Goal: Information Seeking & Learning: Learn about a topic

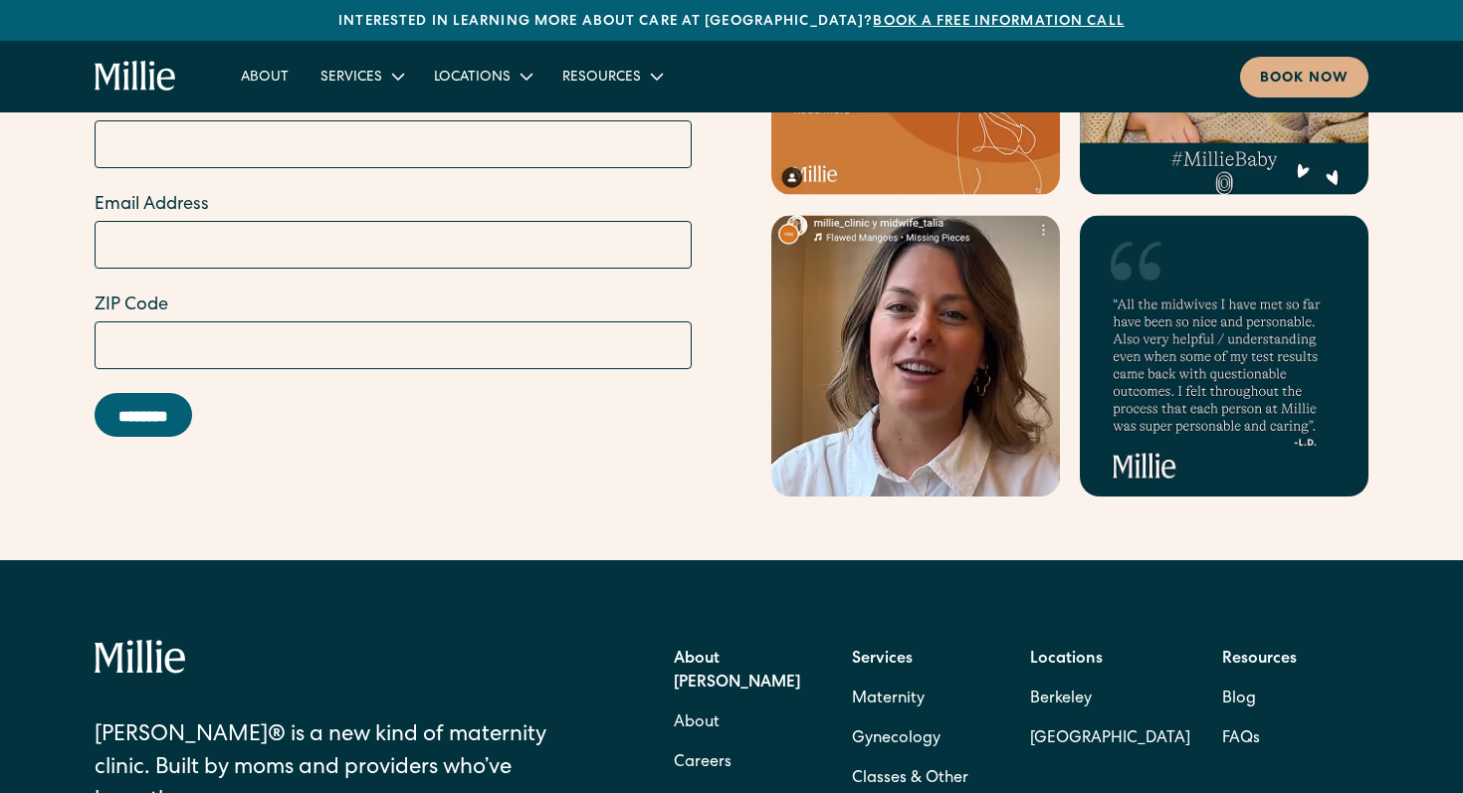
scroll to position [8147, 0]
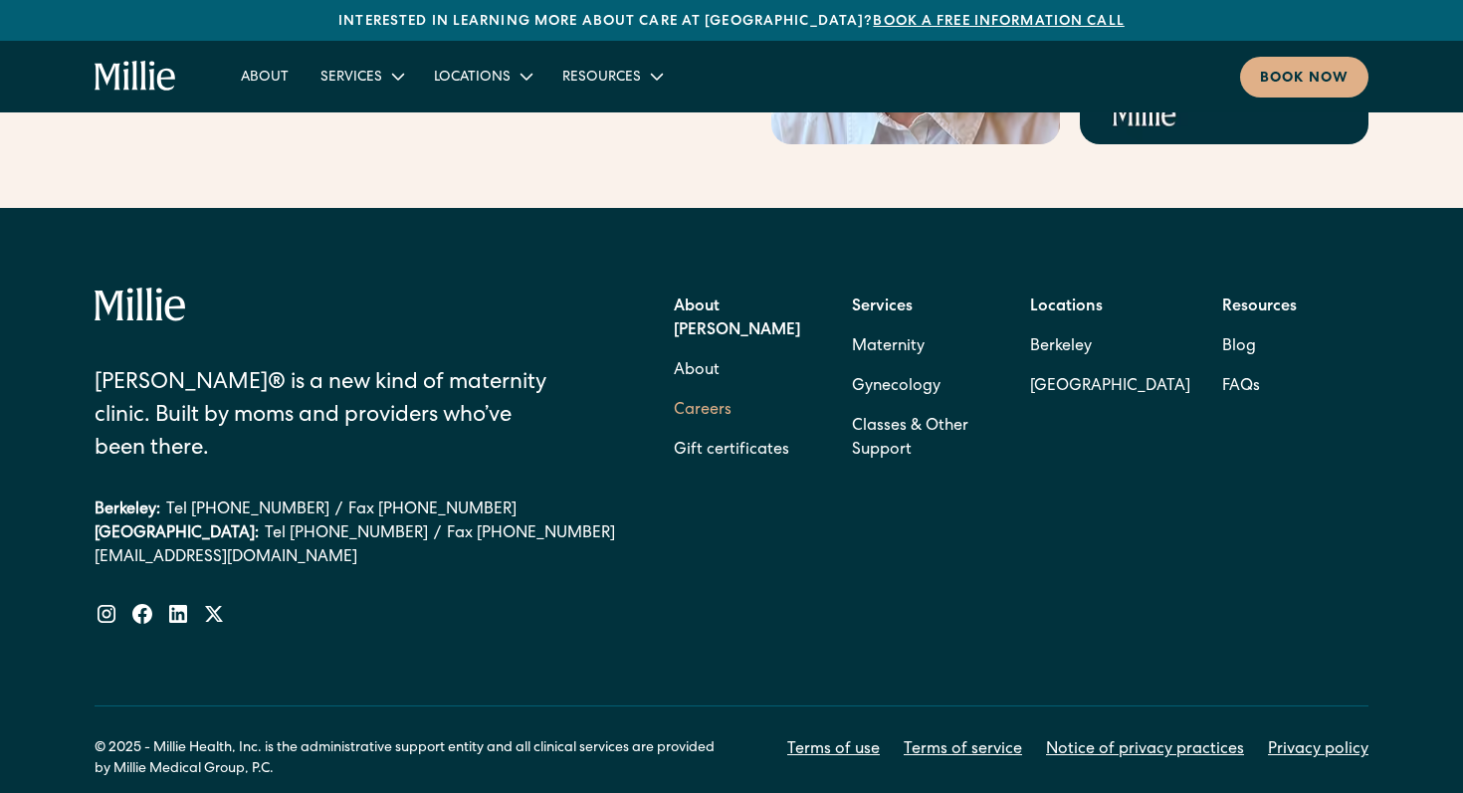
click at [706, 391] on link "Careers" at bounding box center [703, 411] width 58 height 40
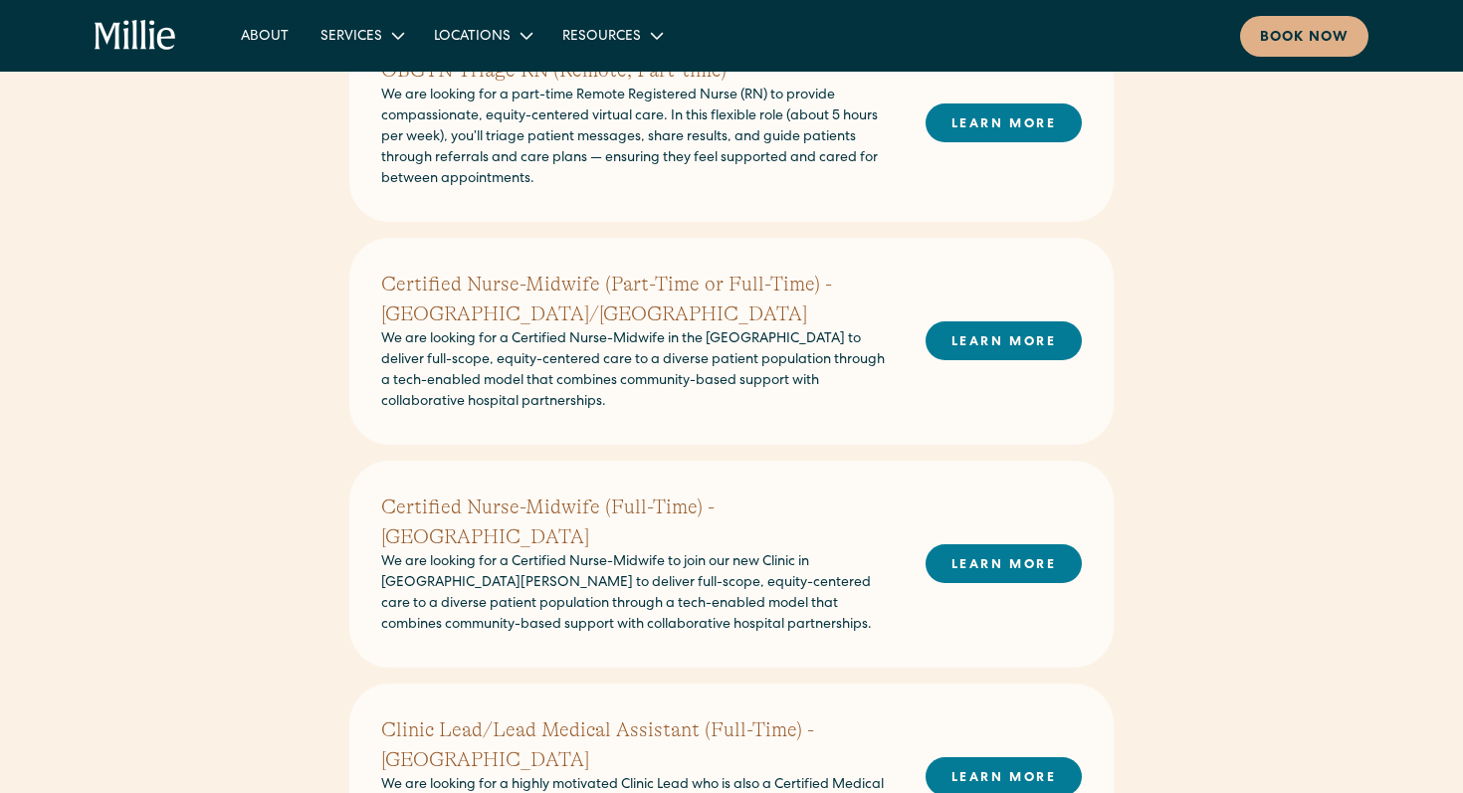
scroll to position [392, 0]
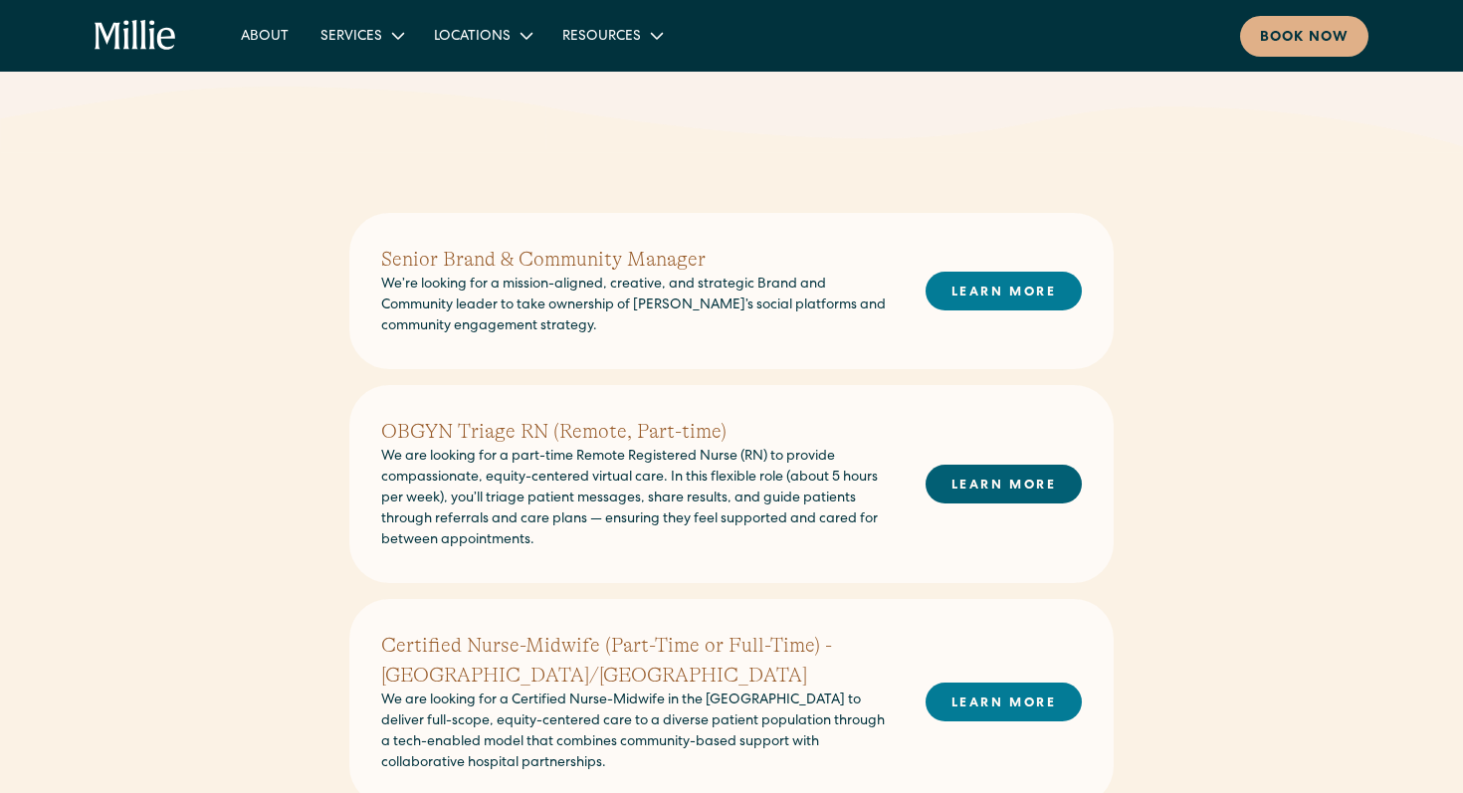
click at [964, 482] on link "LEARN MORE" at bounding box center [1003, 484] width 156 height 39
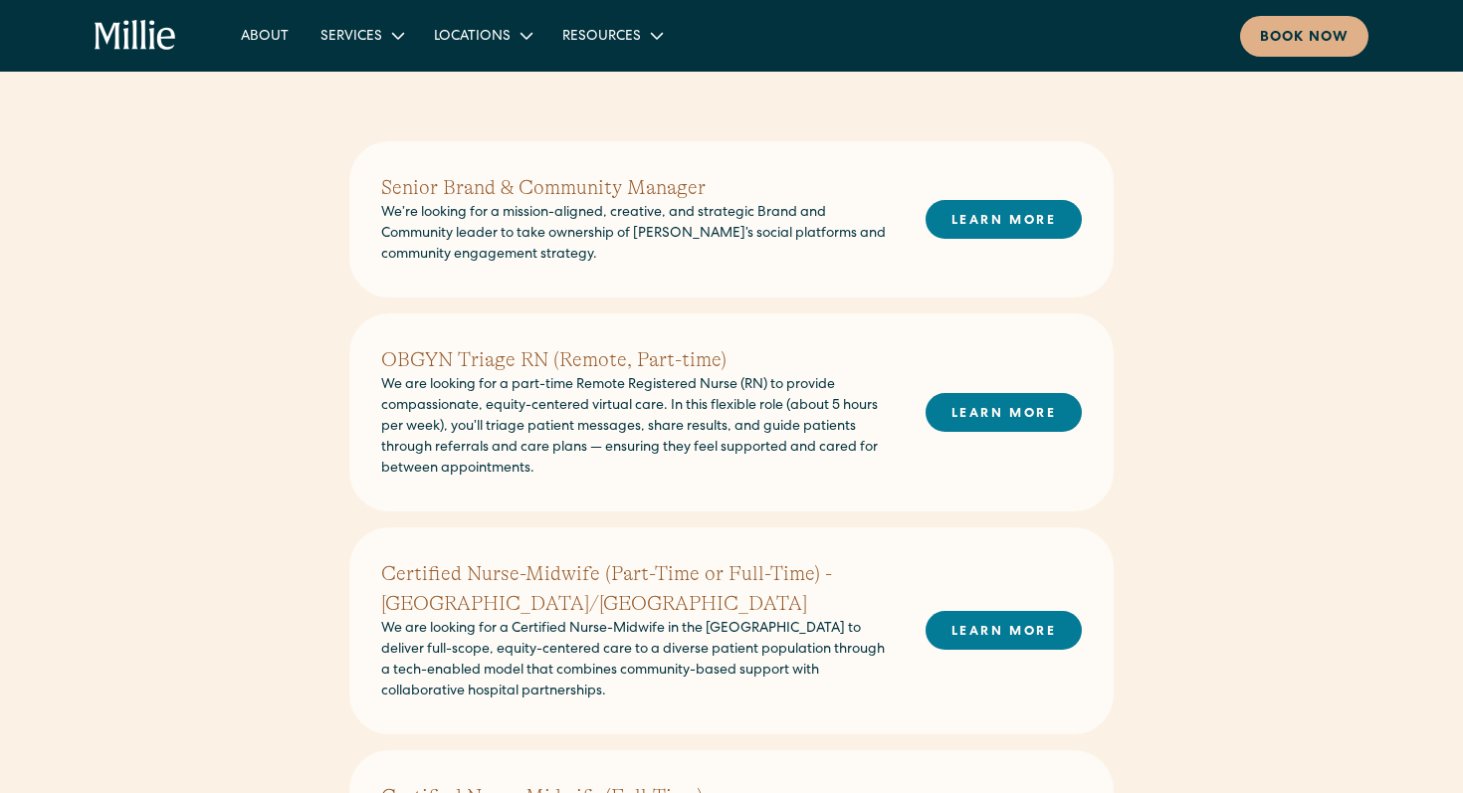
scroll to position [370, 0]
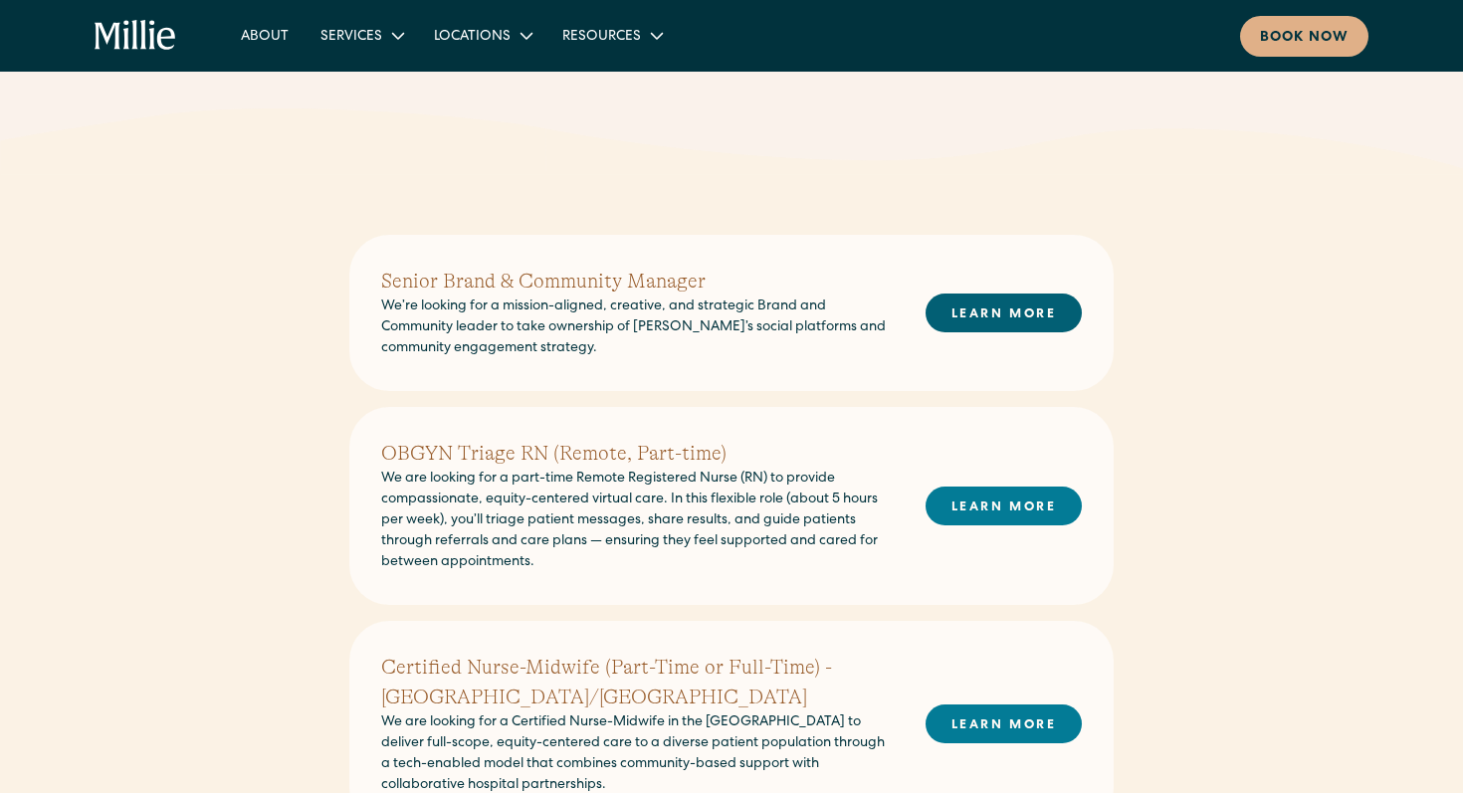
click at [996, 306] on link "LEARN MORE" at bounding box center [1003, 313] width 156 height 39
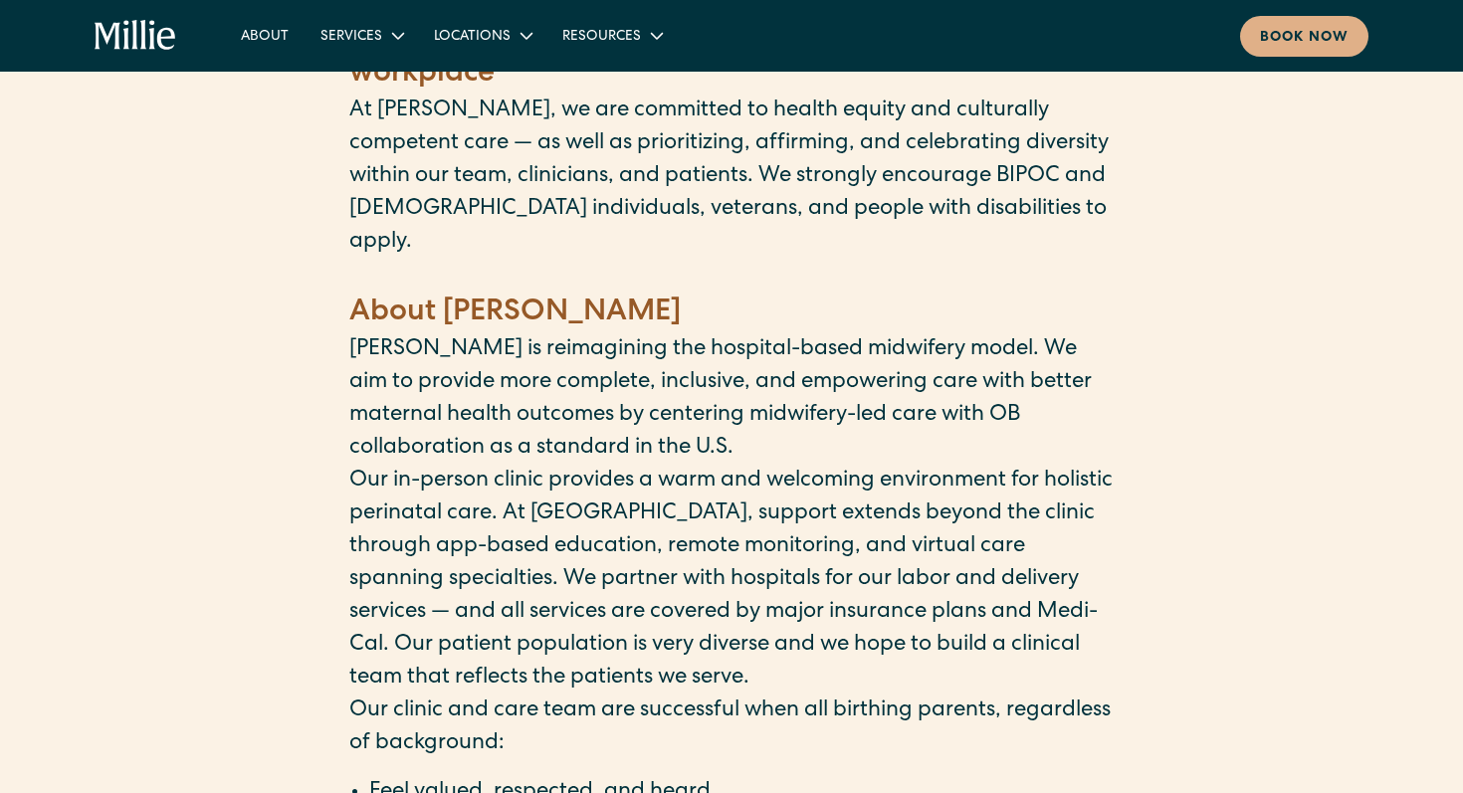
scroll to position [2006, 0]
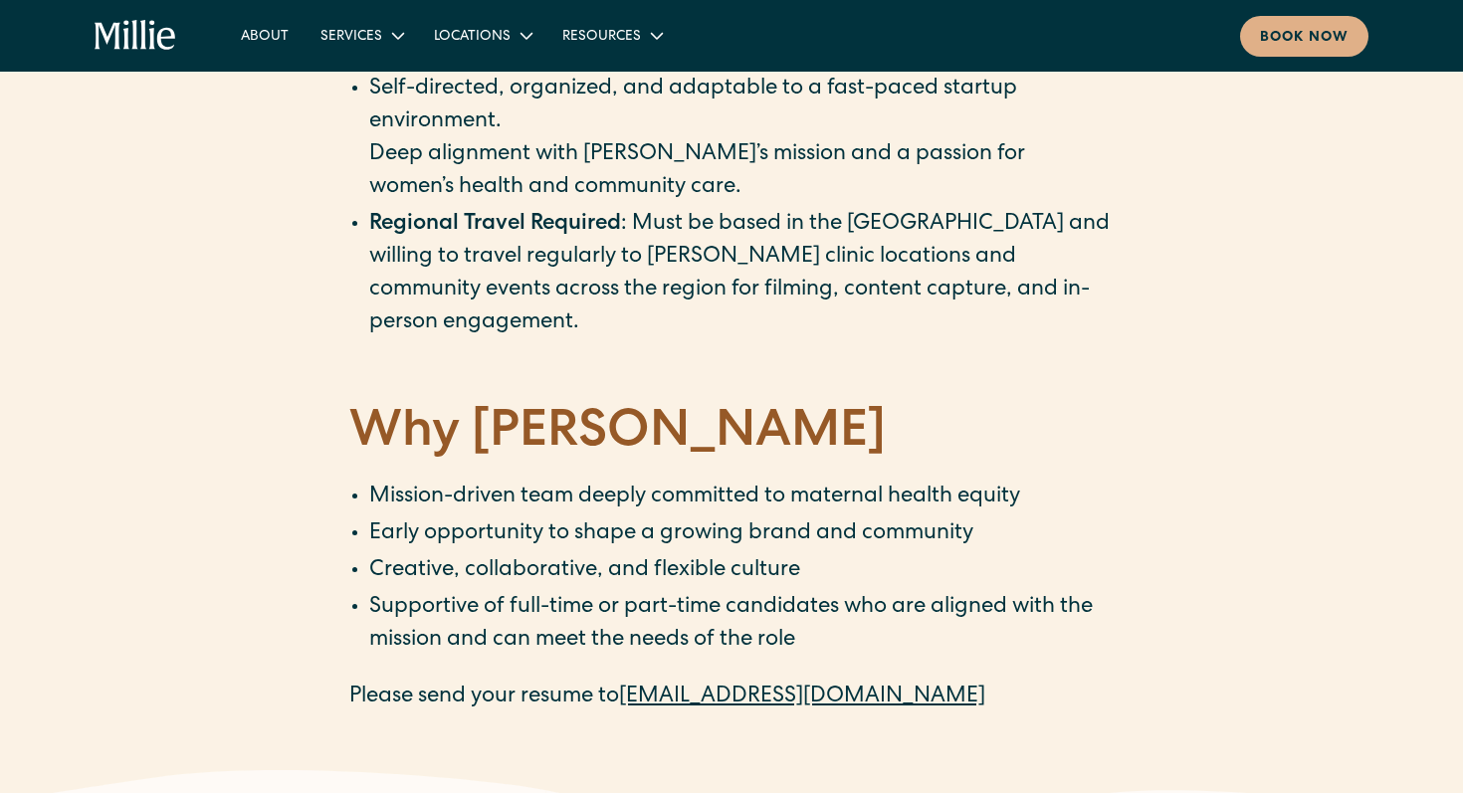
scroll to position [2768, 0]
